Goal: Communication & Community: Answer question/provide support

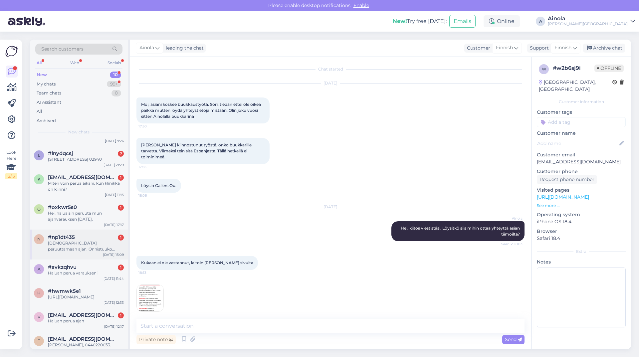
scroll to position [72, 0]
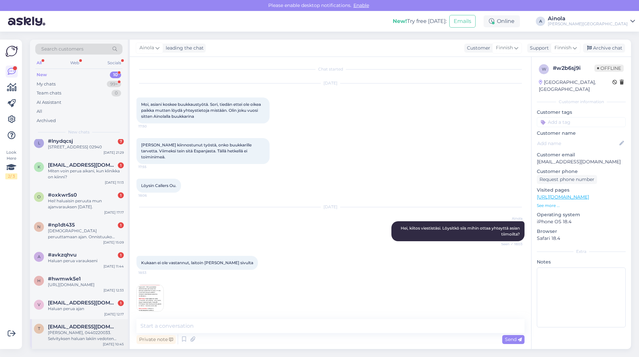
click at [81, 336] on div "[PERSON_NAME], 0440220033. Selvityksen haluan lakiin vedoten kirjallisesti sähk…" at bounding box center [86, 336] width 76 height 12
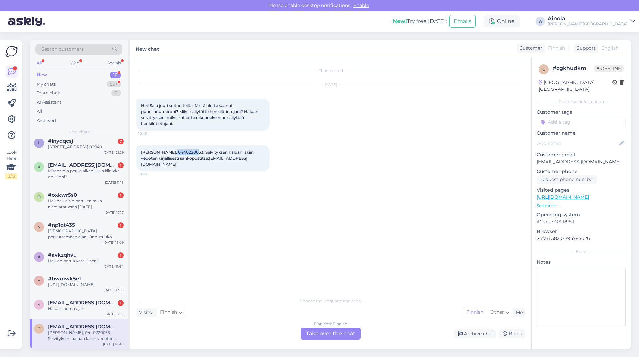
drag, startPoint x: 189, startPoint y: 152, endPoint x: 169, endPoint y: 153, distance: 21.0
click at [169, 153] on span "[PERSON_NAME], 0440220033. Selvityksen haluan lakiin vedoten kirjallisesti sähk…" at bounding box center [198, 158] width 114 height 17
copy span "440220033"
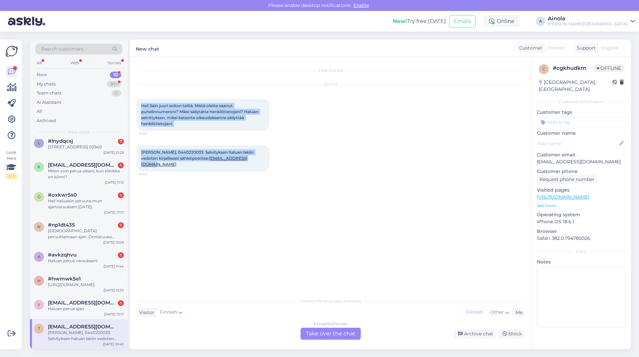
drag, startPoint x: 172, startPoint y: 107, endPoint x: 248, endPoint y: 163, distance: 94.6
click at [248, 163] on div "Chat started [DATE] Hei! Sain juuri soiton teiltä. Mistä olette saanut puhelinn…" at bounding box center [334, 176] width 394 height 225
copy div "Hei! Sain juuri soiton teiltä. Mistä olette saanut puhelinnumeroni? Miksi säily…"
click at [54, 85] on div "My chats" at bounding box center [46, 84] width 19 height 7
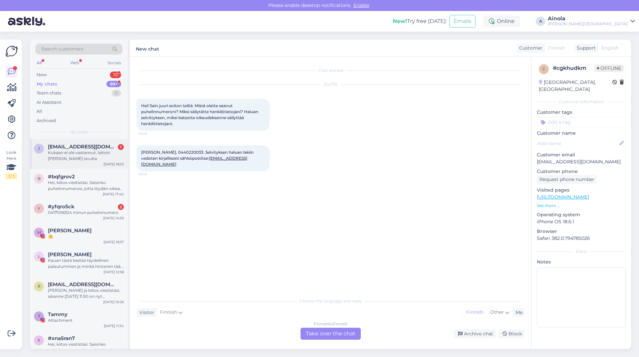
drag, startPoint x: 75, startPoint y: 153, endPoint x: 108, endPoint y: 171, distance: 37.3
click at [75, 153] on div "Kukaan ei ole vastannut, laitoin [PERSON_NAME] sivulta" at bounding box center [86, 156] width 76 height 12
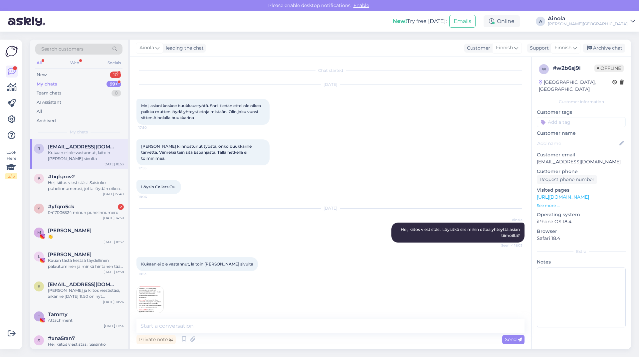
scroll to position [1, 0]
click at [189, 328] on textarea at bounding box center [331, 326] width 388 height 14
click at [75, 76] on div "New 10" at bounding box center [78, 74] width 87 height 9
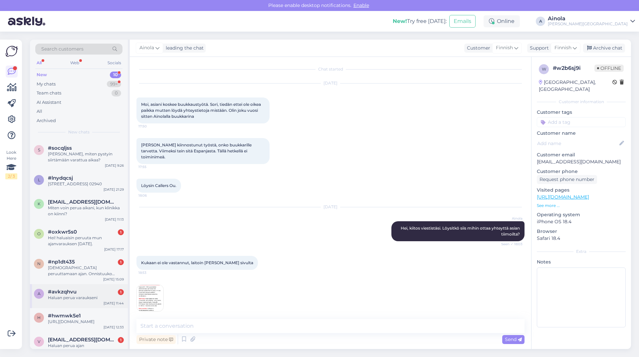
scroll to position [72, 0]
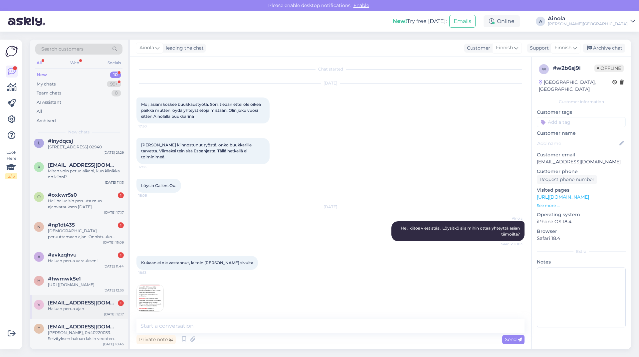
click at [62, 311] on div "Haluan perua ajan" at bounding box center [86, 309] width 76 height 6
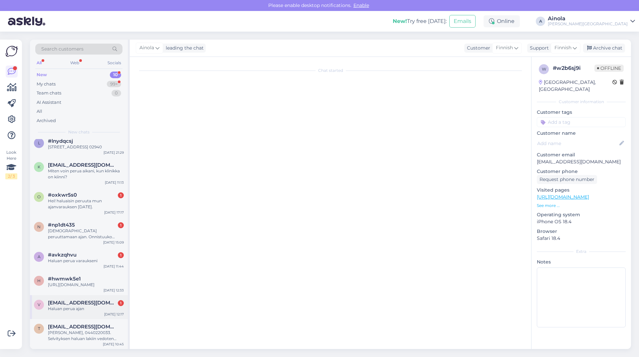
scroll to position [0, 0]
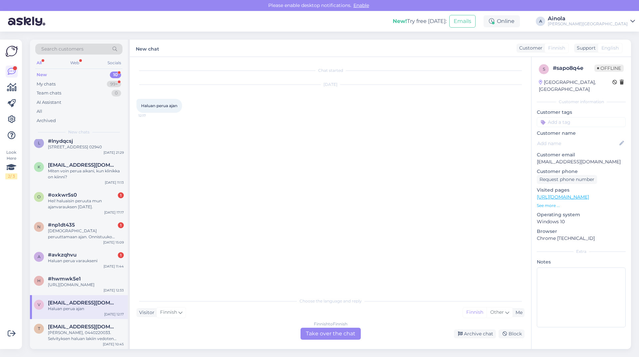
click at [336, 332] on div "Finnish to Finnish Take over the chat" at bounding box center [331, 334] width 60 height 12
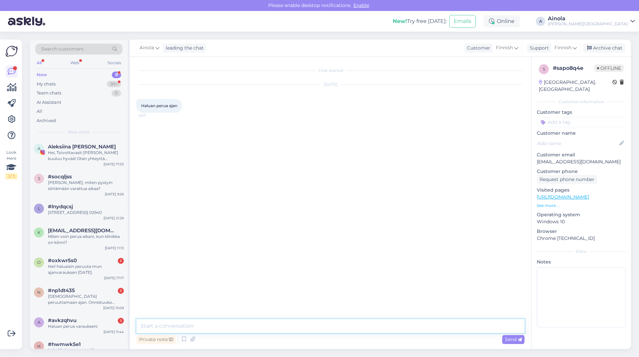
click at [168, 330] on textarea at bounding box center [331, 326] width 388 height 14
click at [363, 326] on textarea "Hei, kiitos viestistäsi. Saisinko puhelinnumerosi, jotta löydän oikean varaukse…" at bounding box center [331, 326] width 388 height 14
drag, startPoint x: 412, startPoint y: 327, endPoint x: 138, endPoint y: 334, distance: 274.2
click at [138, 334] on div "Hei, kiitos viestistäsi. Saisinko puhelinnumerosi, jotta löydän oikean varaukse…" at bounding box center [331, 332] width 388 height 27
type textarea "Hei, kiitos viestistäsi. Saisinko puhelinnumerosi, jotta löydän oikean varaukse…"
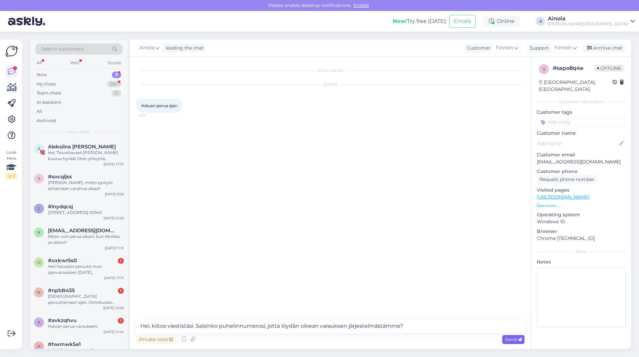
click at [511, 339] on span "Send" at bounding box center [513, 340] width 17 height 6
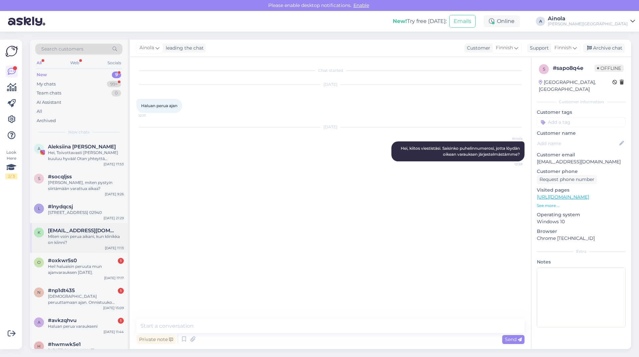
click at [86, 242] on div "Miten voin perua aikani, kun klinikka on kiinni?" at bounding box center [86, 240] width 76 height 12
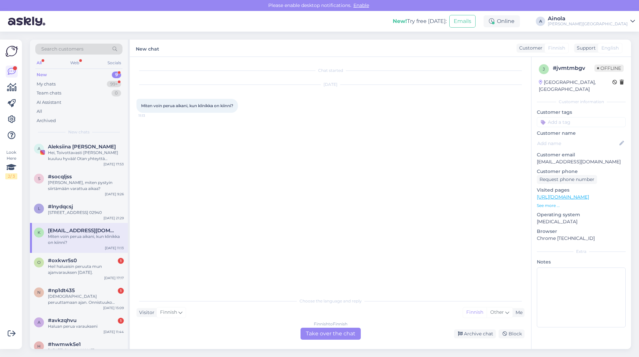
click at [316, 332] on div "Finnish to Finnish Take over the chat" at bounding box center [331, 334] width 60 height 12
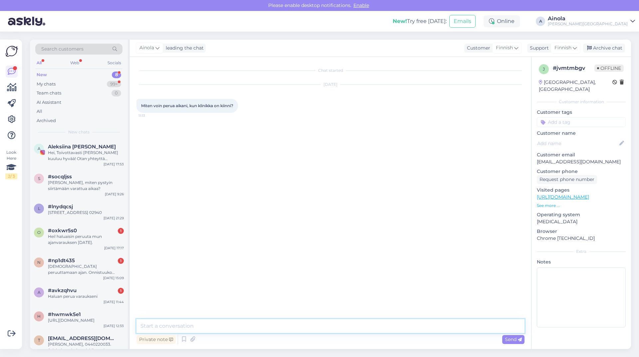
click at [192, 319] on textarea at bounding box center [331, 326] width 388 height 14
click at [190, 330] on textarea at bounding box center [331, 326] width 388 height 14
paste textarea "Hei, kiitos viestistäsi. Saisinko puhelinnumerosi, jotta löydän oikean varaukse…"
type textarea "Hei, kiitos viestistäsi. Saisinko puhelinnumerosi, jotta löydän oikean varaukse…"
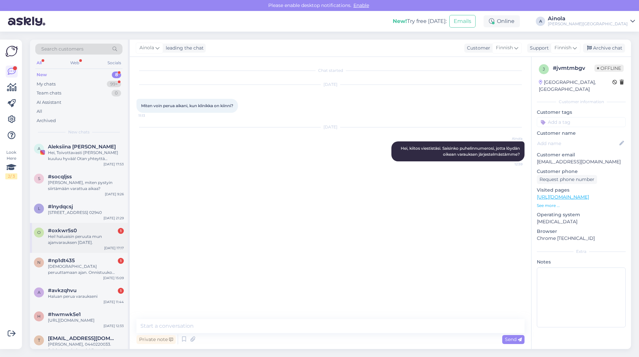
click at [85, 243] on div "Hei! haluaisin peruuta mun ajanvarauksen [DATE]." at bounding box center [86, 240] width 76 height 12
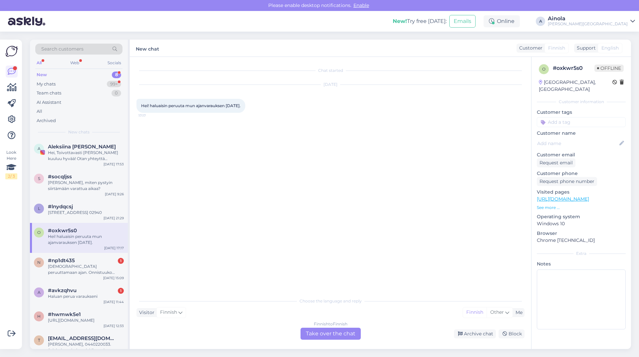
click at [323, 333] on div "Finnish to Finnish Take over the chat" at bounding box center [331, 334] width 60 height 12
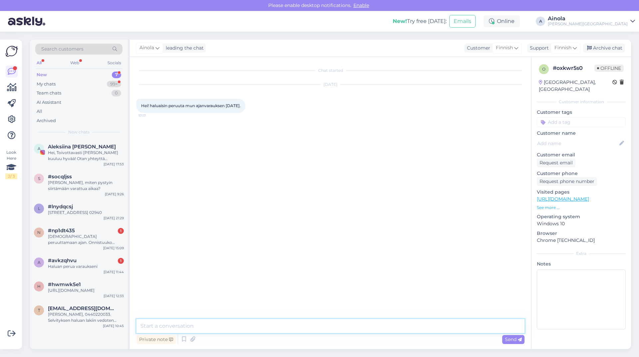
click at [232, 321] on textarea at bounding box center [331, 326] width 388 height 14
paste textarea "Hei, kiitos viestistäsi. Saisinko puhelinnumerosi, jotta löydän oikean varaukse…"
type textarea "Hei, kiitos viestistäsi. Saisinko puhelinnumerosi, jotta löydän oikean varaukse…"
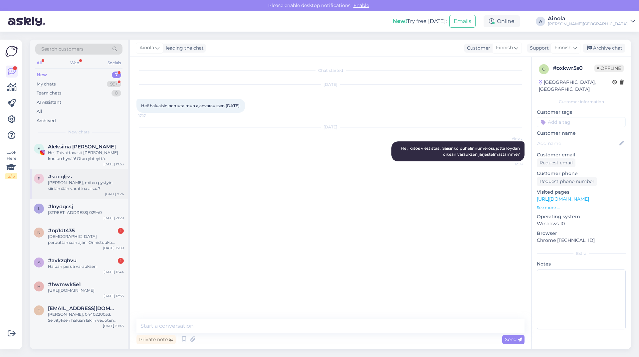
click at [92, 181] on div "[PERSON_NAME], miten pystyin siirtämään varattua aikaa?" at bounding box center [86, 186] width 76 height 12
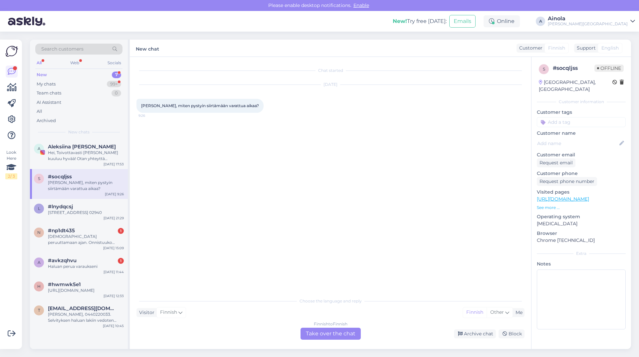
click at [315, 330] on div "Finnish to Finnish Take over the chat" at bounding box center [331, 334] width 60 height 12
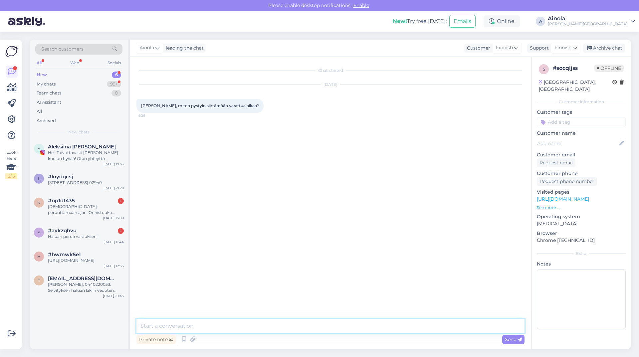
click at [213, 325] on textarea at bounding box center [331, 326] width 388 height 14
paste textarea "Hei, kiitos viestistäsi. Saisinko puhelinnumerosi, jotta löydän oikean varaukse…"
type textarea "Hei, kiitos viestistäsi. Saisinko puhelinnumerosi, jotta löydän oikean varaukse…"
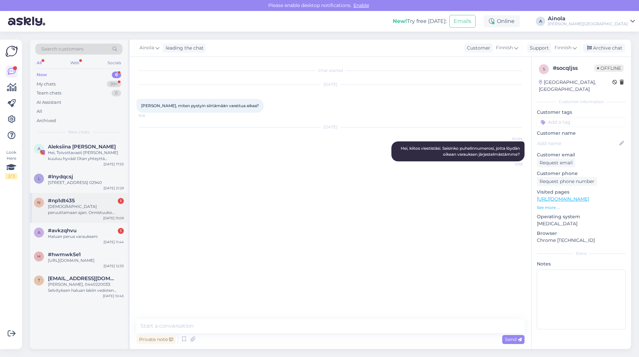
click at [95, 211] on div "[DEMOGRAPHIC_DATA] peruuttamaan ajan. Onnistuuko tässä?" at bounding box center [86, 210] width 76 height 12
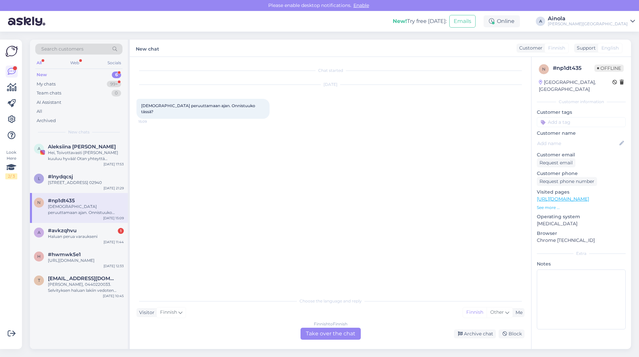
click at [333, 327] on div "Finnish to Finnish" at bounding box center [331, 324] width 34 height 6
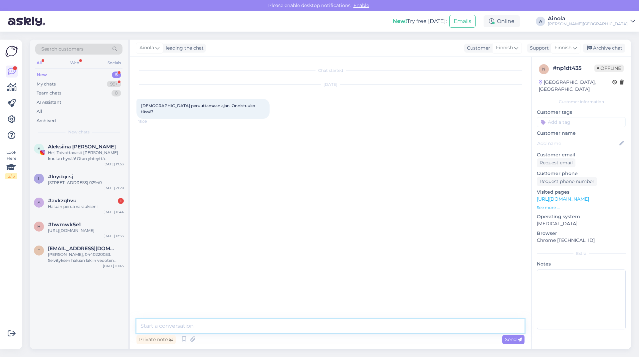
click at [212, 322] on textarea at bounding box center [331, 326] width 388 height 14
paste textarea "Hei, kiitos viestistäsi. Saisinko puhelinnumerosi, jotta löydän oikean varaukse…"
type textarea "Hei, kiitos viestistäsi. Saisinko puhelinnumerosi, jotta löydän oikean varaukse…"
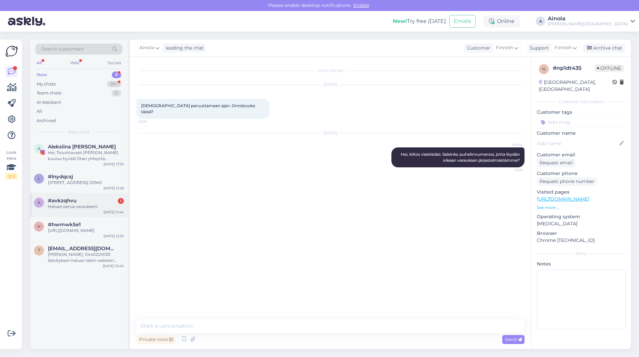
click at [80, 214] on div "a #avkzqhvu 1 Haluan perua varaukseni [DATE] 11:44" at bounding box center [79, 205] width 98 height 24
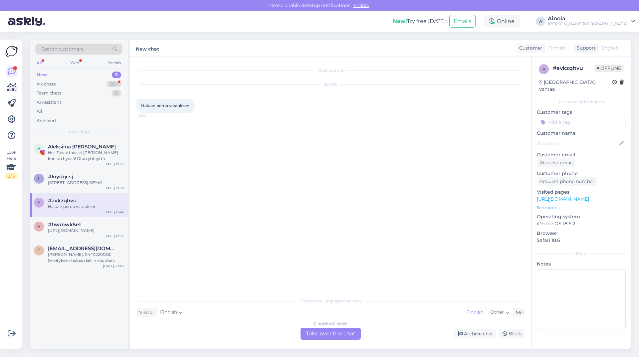
click at [357, 331] on div "Finnish to Finnish Take over the chat" at bounding box center [331, 334] width 60 height 12
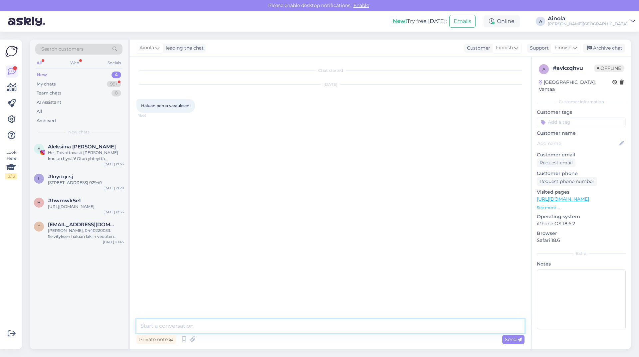
click at [247, 324] on textarea at bounding box center [331, 326] width 388 height 14
paste textarea "Hei, kiitos viestistäsi. Saisinko puhelinnumerosi, jotta löydän oikean varaukse…"
type textarea "Hei, kiitos viestistäsi. Saisinko puhelinnumerosi, jotta löydän oikean varaukse…"
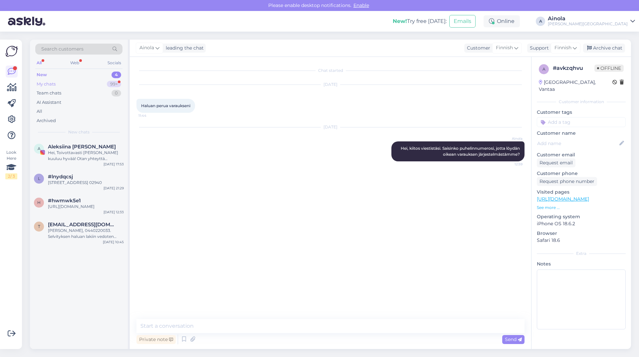
click at [76, 88] on div "My chats 99+" at bounding box center [78, 84] width 87 height 9
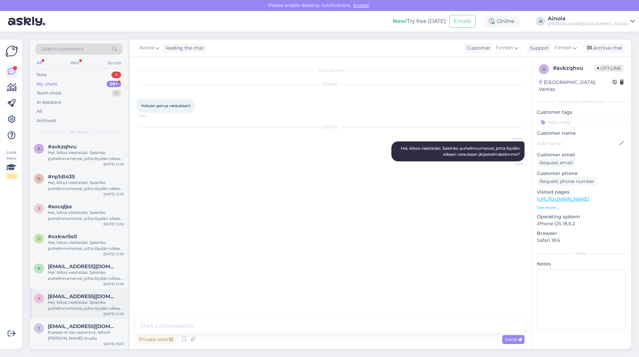
scroll to position [33, 0]
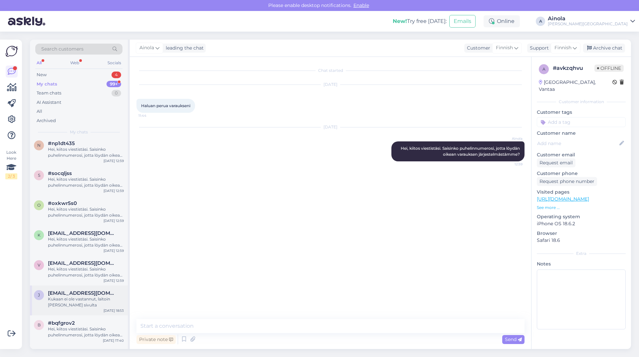
click at [81, 304] on div "Kukaan ei ole vastannut, laitoin [PERSON_NAME] sivulta" at bounding box center [86, 302] width 76 height 12
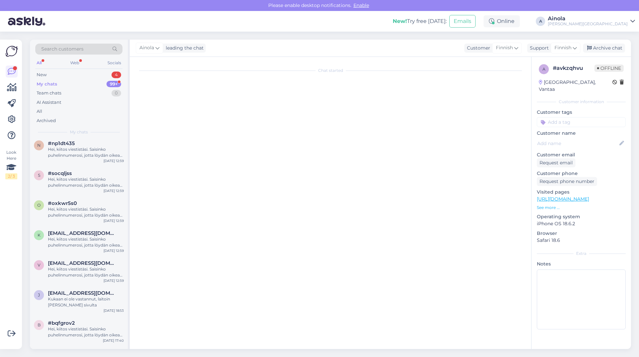
scroll to position [1, 0]
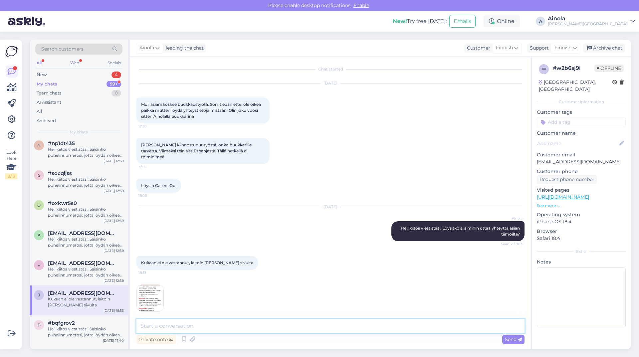
click at [185, 330] on textarea at bounding box center [331, 326] width 388 height 14
type textarea "Saisinko sinun nimesi ja puhelinnumeron niin voisin katsoa jos saisin asian ete…"
click at [509, 341] on span "Send" at bounding box center [513, 340] width 17 height 6
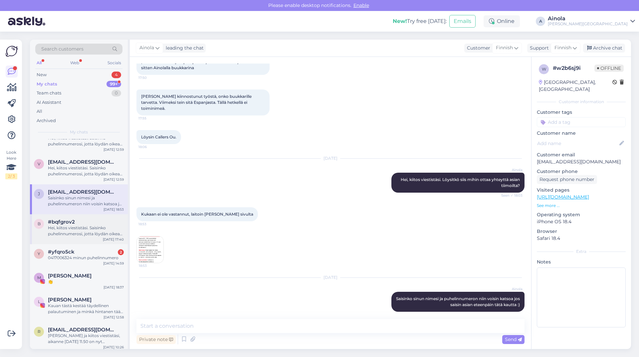
scroll to position [200, 0]
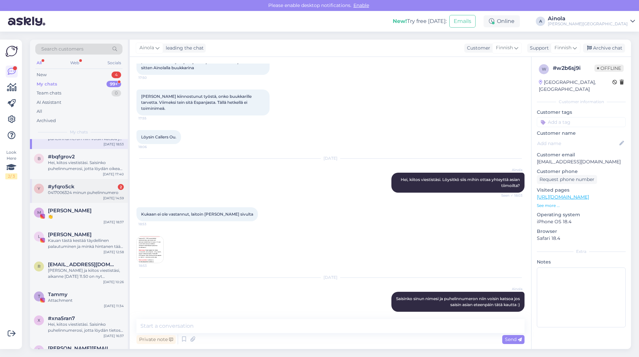
click at [68, 183] on div "y #yfqro5ck 2 0417006324 minun puhelinnumero [DATE] 14:59" at bounding box center [79, 191] width 98 height 24
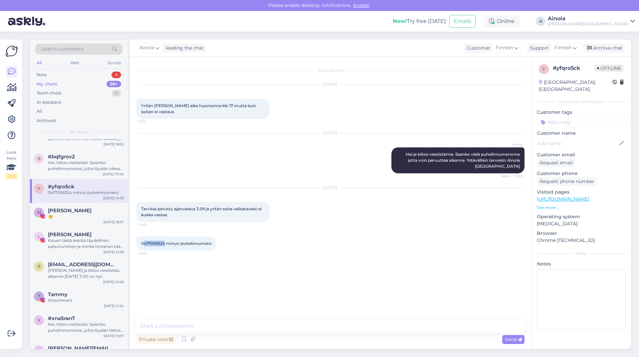
drag, startPoint x: 165, startPoint y: 242, endPoint x: 145, endPoint y: 244, distance: 20.4
click at [145, 244] on span "0417006324 minun puhelinnumero" at bounding box center [176, 243] width 71 height 5
copy span "417006324"
click at [227, 325] on textarea at bounding box center [331, 326] width 388 height 14
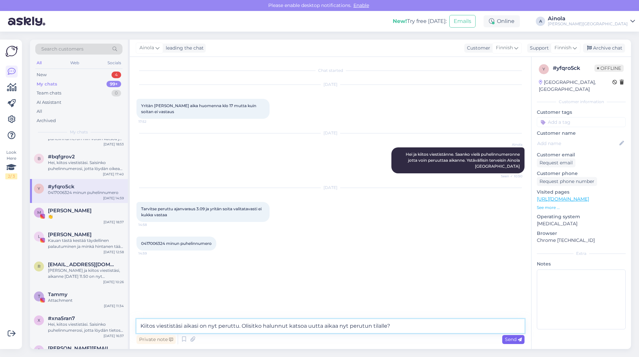
type textarea "Kiitos viestistäsi aikasi on nyt peruttu. Olisitko halunnut katsoa uutta aikaa …"
click at [518, 339] on span "Send" at bounding box center [513, 340] width 17 height 6
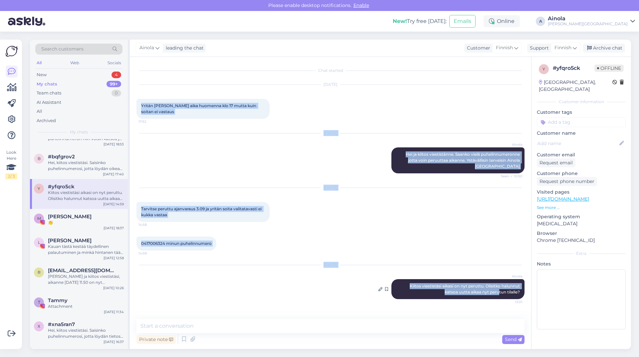
drag, startPoint x: 143, startPoint y: 106, endPoint x: 497, endPoint y: 292, distance: 399.5
click at [497, 292] on div "Chat started [DATE] Yritän peruttu aika huomenna klo 17 mutta kuin soitan ei va…" at bounding box center [334, 189] width 394 height 250
drag, startPoint x: 365, startPoint y: 229, endPoint x: 389, endPoint y: 184, distance: 51.7
click at [365, 229] on div "Chat started [DATE] Yritän peruttu aika huomenna klo 17 mutta kuin soitan ei va…" at bounding box center [334, 189] width 394 height 250
click at [330, 226] on div "[DATE] Tarvitse peruttu ajanvaraus 3.09 ja yritän soita valitatavasti ei kukka …" at bounding box center [331, 205] width 388 height 49
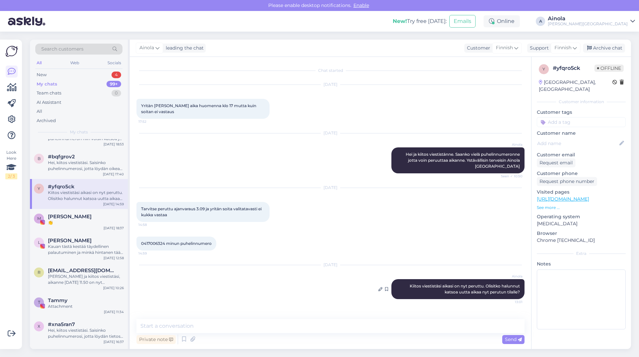
drag, startPoint x: 139, startPoint y: 209, endPoint x: 524, endPoint y: 297, distance: 394.9
click at [524, 297] on div "Chat started [DATE] Yritän peruttu aika huomenna klo 17 mutta kuin soitan ei va…" at bounding box center [334, 189] width 394 height 250
copy div "Tarvitse peruttu ajanvaraus 3.09 ja yritän soita valitatavasti ei kukka vastaa …"
click at [70, 74] on div "New 4" at bounding box center [78, 74] width 87 height 9
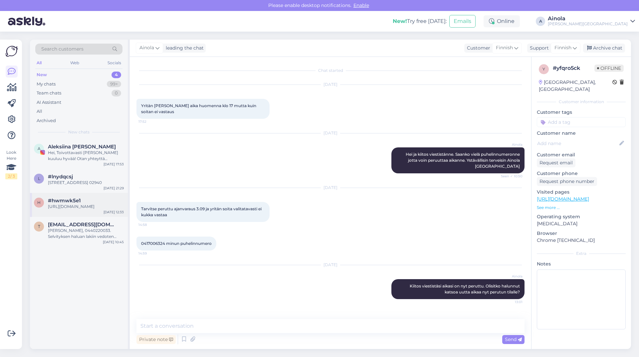
click at [77, 202] on span "#hwmwk5e1" at bounding box center [64, 201] width 33 height 6
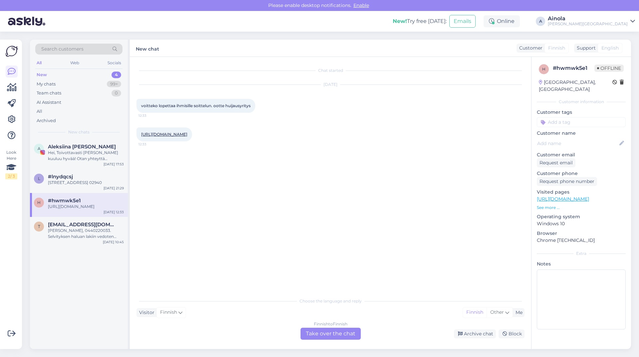
drag, startPoint x: 139, startPoint y: 105, endPoint x: 273, endPoint y: 104, distance: 134.2
click at [273, 104] on div "[DATE] voitteko lopettaa ihmisille soittelun. ootte huijausyritys 12:33" at bounding box center [331, 99] width 388 height 43
drag, startPoint x: 252, startPoint y: 105, endPoint x: 137, endPoint y: 106, distance: 115.2
click at [137, 106] on div "voitteko lopettaa ihmisille soittelun. ootte huijausyritys 12:33" at bounding box center [196, 106] width 119 height 14
copy span "voitteko lopettaa ihmisille soittelun. ootte huijausyritys"
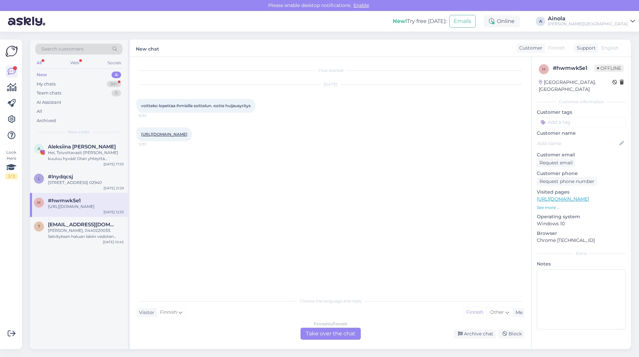
click at [324, 331] on div "Finnish to Finnish Take over the chat" at bounding box center [331, 334] width 60 height 12
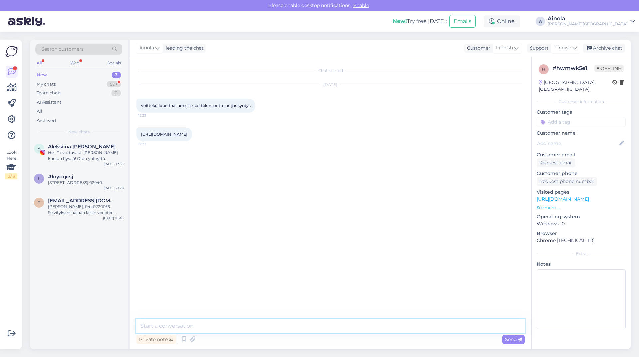
click at [200, 324] on textarea at bounding box center [331, 326] width 388 height 14
paste textarea "Lor, ipsumd sitametcons. Adipiscingeli, sed doeiusmodtempor in utlaboreetd magn…"
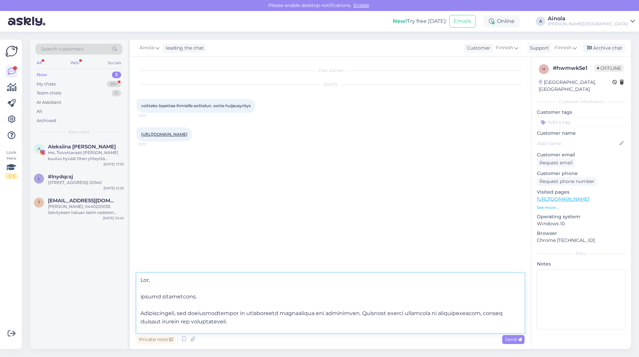
drag, startPoint x: 367, startPoint y: 314, endPoint x: 371, endPoint y: 318, distance: 5.9
click at [371, 318] on textarea at bounding box center [331, 303] width 388 height 60
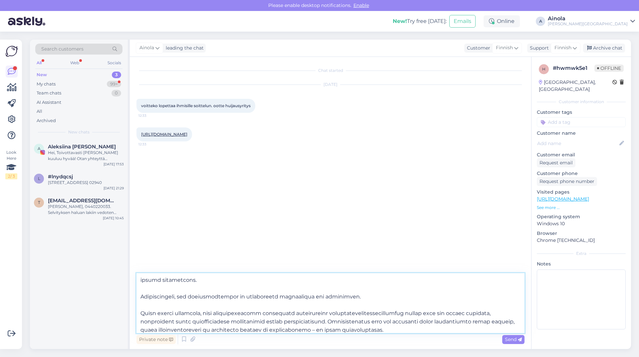
scroll to position [25, 0]
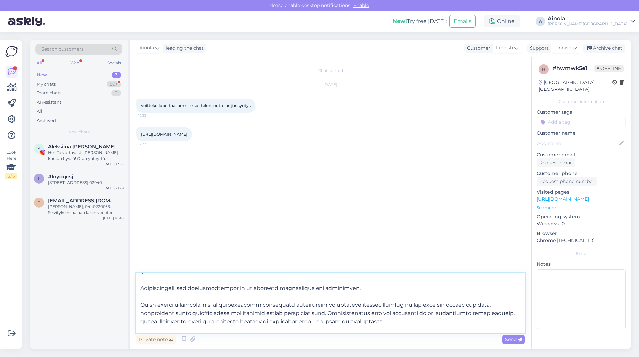
click at [510, 314] on textarea at bounding box center [331, 303] width 388 height 60
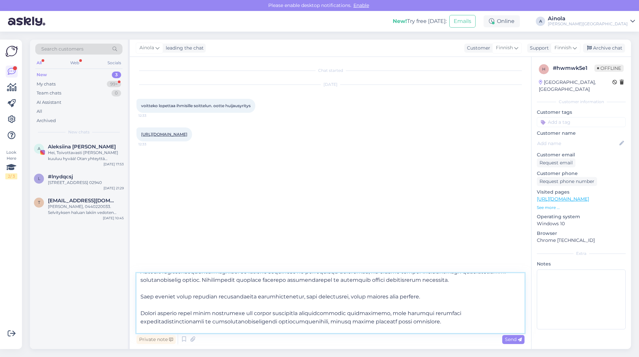
scroll to position [100, 0]
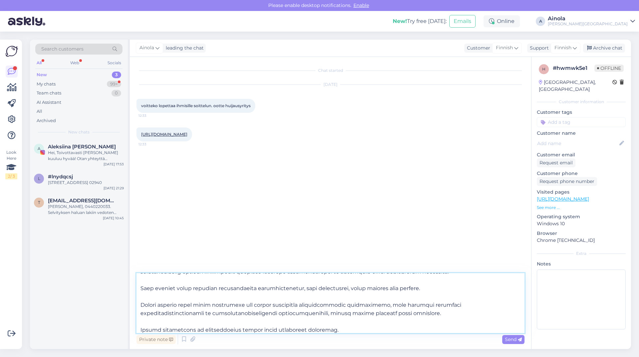
drag, startPoint x: 358, startPoint y: 312, endPoint x: 234, endPoint y: 299, distance: 124.6
click at [234, 299] on textarea at bounding box center [331, 303] width 388 height 60
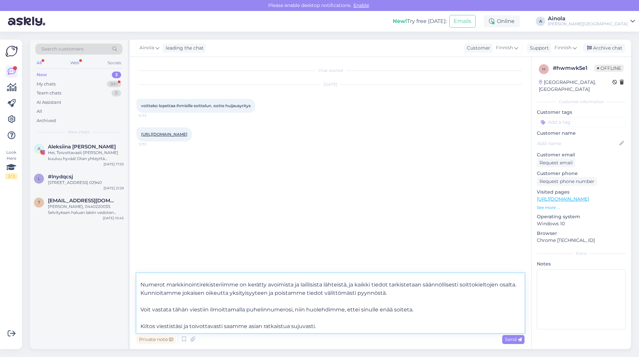
scroll to position [79, 0]
click at [332, 326] on textarea "Hei, kiitos viestistäsi. Pahoittelemme, jos yhteydenottomme on aiheuttanut hämm…" at bounding box center [331, 303] width 388 height 60
type textarea "Hei, kiitos viestistäsi. Pahoittelemme, jos yhteydenottomme on aiheuttanut hämm…"
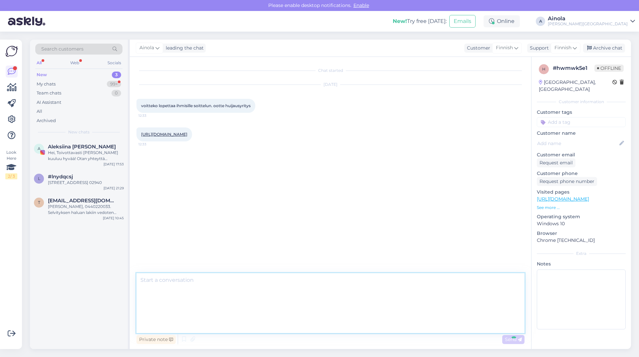
scroll to position [0, 0]
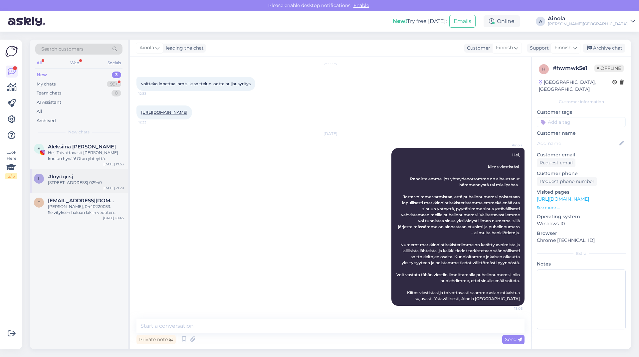
click at [92, 176] on div "#lnydqcsj" at bounding box center [86, 177] width 76 height 6
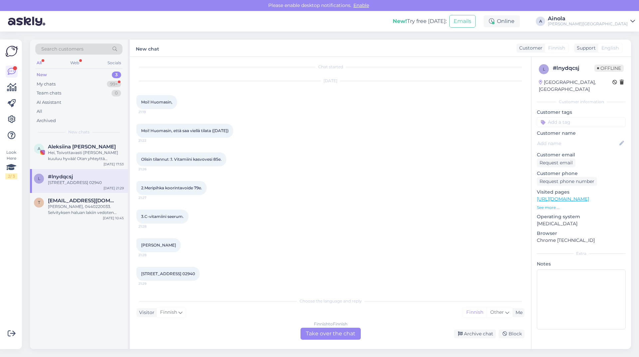
click at [325, 335] on div "Finnish to Finnish Take over the chat" at bounding box center [331, 334] width 60 height 12
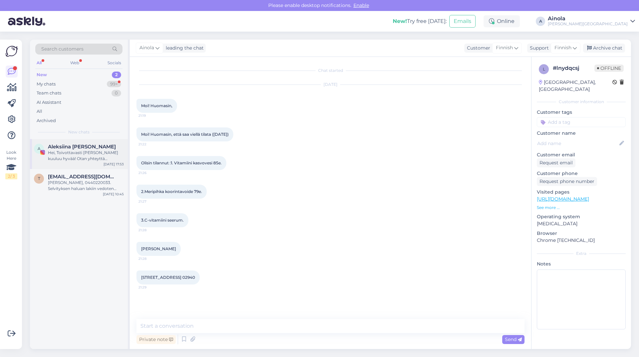
click at [78, 168] on div "A Aleksiina [PERSON_NAME], Toivottavasti [PERSON_NAME] kuuluu hyvää! Otan yhtey…" at bounding box center [79, 154] width 98 height 30
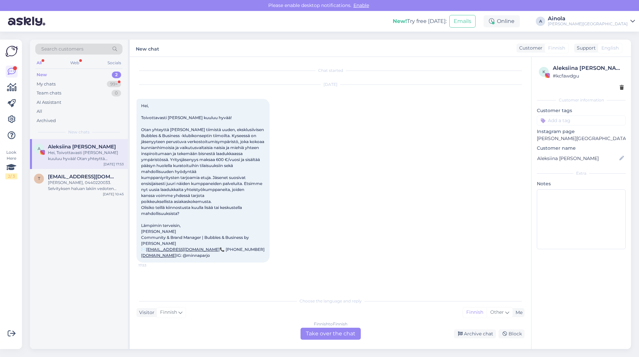
click at [335, 335] on div "Finnish to Finnish Take over the chat" at bounding box center [331, 334] width 60 height 12
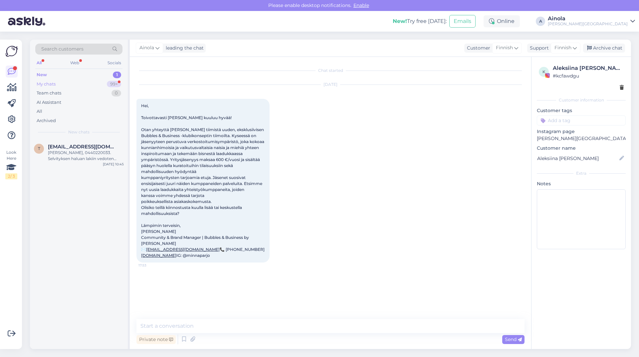
click at [45, 85] on div "My chats" at bounding box center [46, 84] width 19 height 7
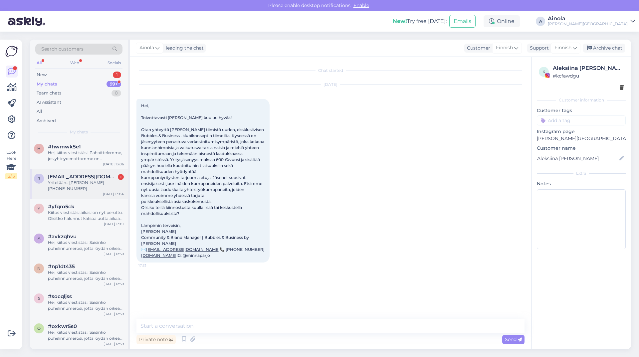
click at [79, 186] on div "Yritetään.. [PERSON_NAME] [PHONE_NUMBER]" at bounding box center [86, 186] width 76 height 12
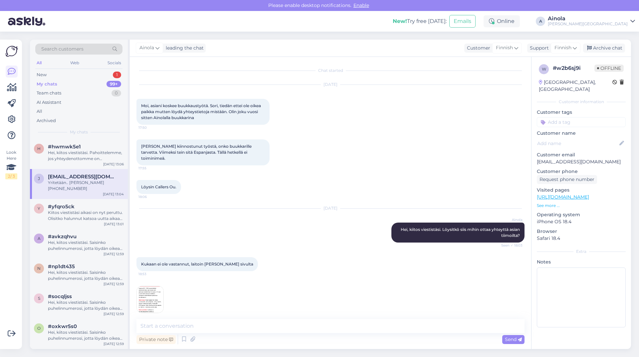
scroll to position [79, 0]
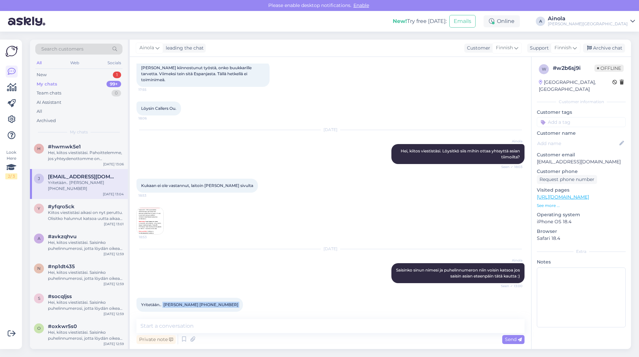
drag, startPoint x: 163, startPoint y: 300, endPoint x: 224, endPoint y: 300, distance: 60.9
click at [224, 300] on div "Yritetään.. [PERSON_NAME] [PHONE_NUMBER]:04" at bounding box center [190, 305] width 107 height 14
copy div "[PERSON_NAME] [PHONE_NUMBER]:04"
click at [225, 326] on textarea at bounding box center [331, 326] width 388 height 14
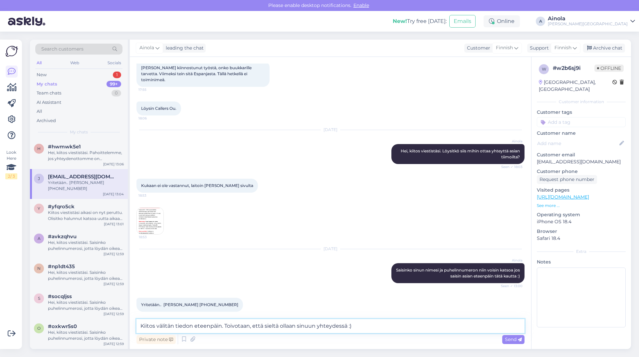
type textarea "Kiitos välitän tiedon eteenpäin. Toivotaan, että sieltä ollaan sinuun yhteydess…"
